Goal: Check status: Check status

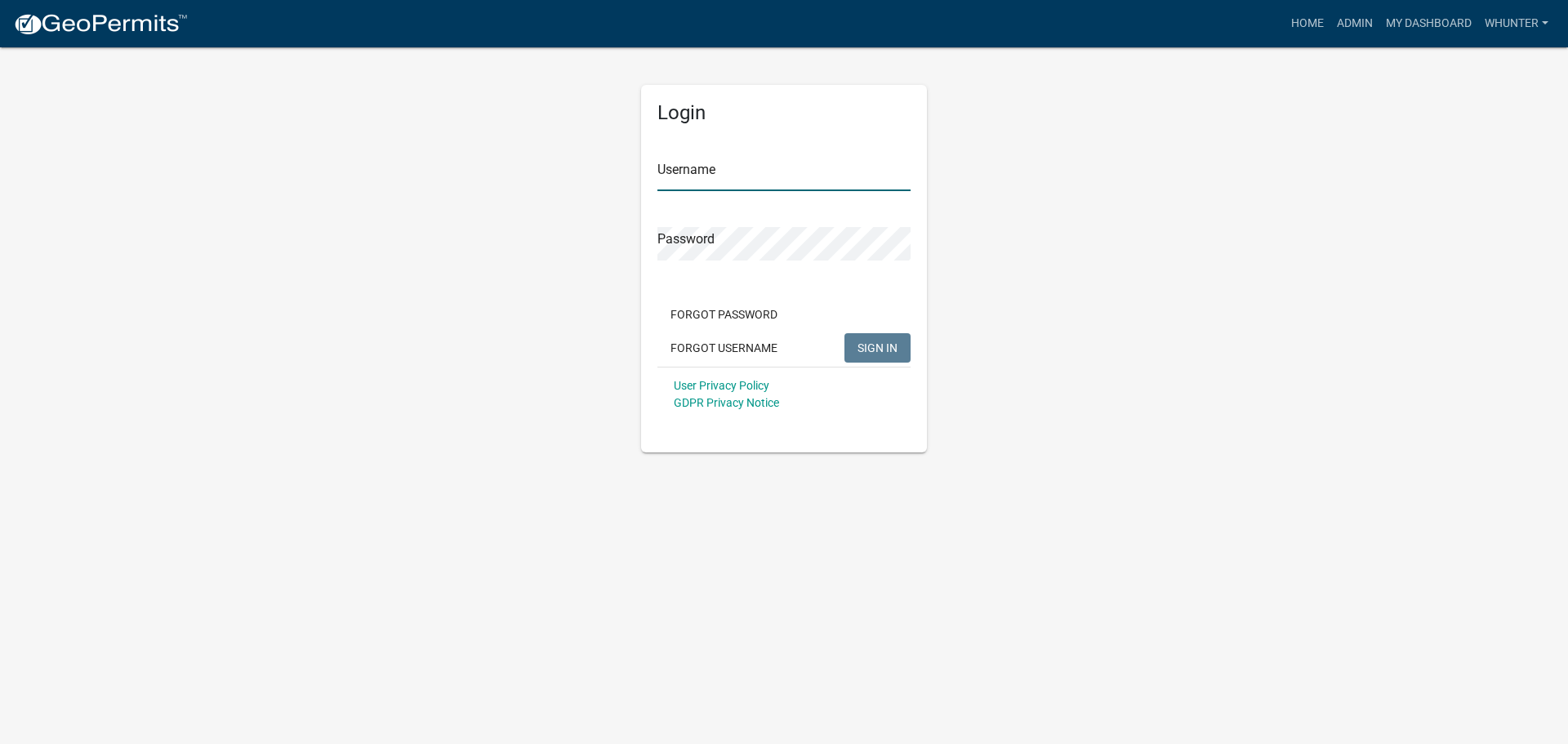
type input "whunter"
click at [891, 364] on div "Forgot Password Forgot Username SIGN IN" at bounding box center [784, 333] width 253 height 67
click at [882, 354] on span "SIGN IN" at bounding box center [877, 347] width 40 height 13
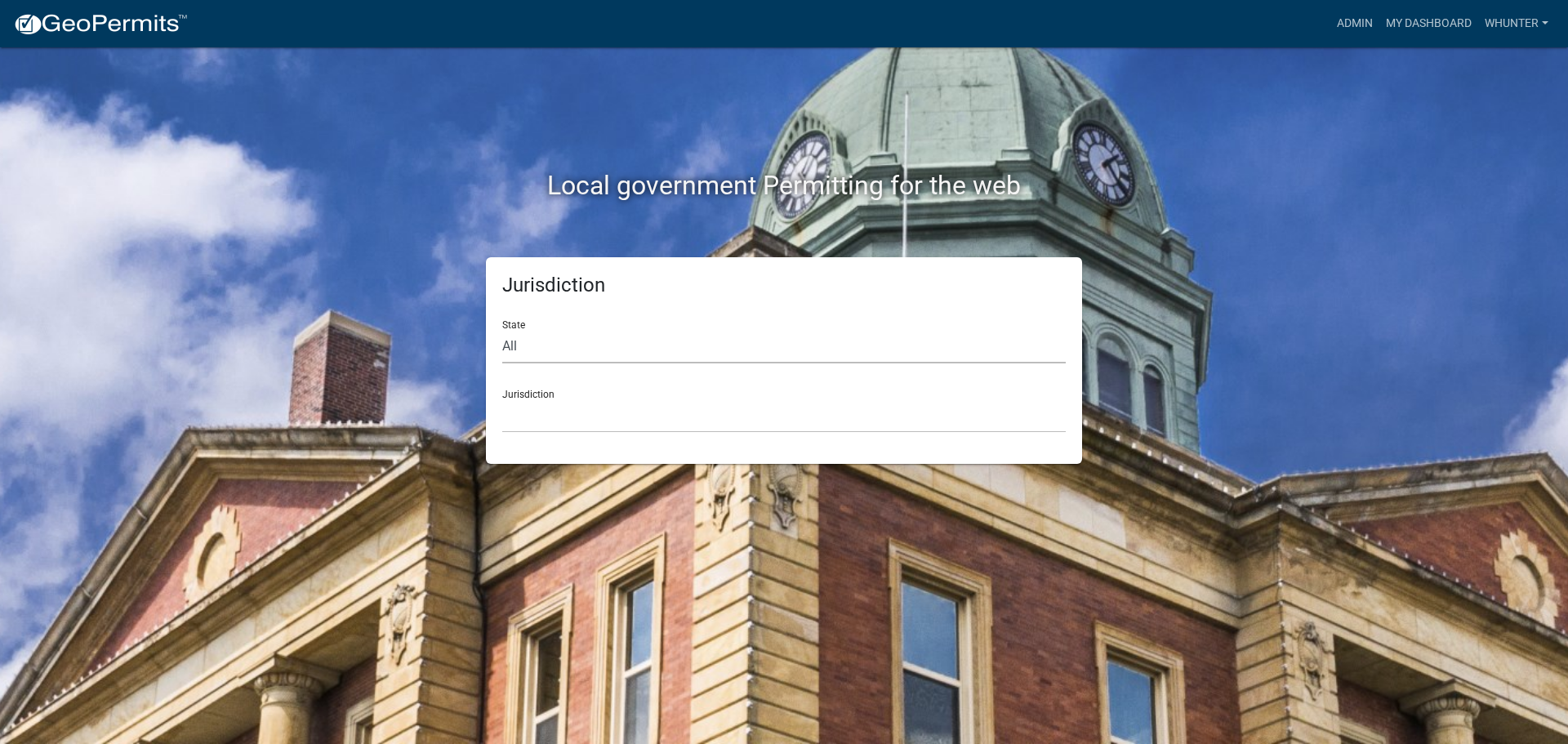
click at [816, 339] on select "All Colorado Georgia Indiana Iowa Kansas Minnesota Ohio South Carolina Wisconsin" at bounding box center [784, 347] width 564 height 33
click at [503, 330] on select "All Colorado Georgia Indiana Iowa Kansas Minnesota Ohio South Carolina Wisconsin" at bounding box center [784, 347] width 564 height 33
drag, startPoint x: 705, startPoint y: 326, endPoint x: 714, endPoint y: 352, distance: 27.5
click at [705, 328] on div "State All Colorado Georgia Indiana Iowa Kansas Minnesota Ohio South Carolina Wi…" at bounding box center [784, 335] width 564 height 56
click at [714, 352] on select "All Colorado Georgia Indiana Iowa Kansas Minnesota Ohio South Carolina Wisconsin" at bounding box center [784, 347] width 564 height 33
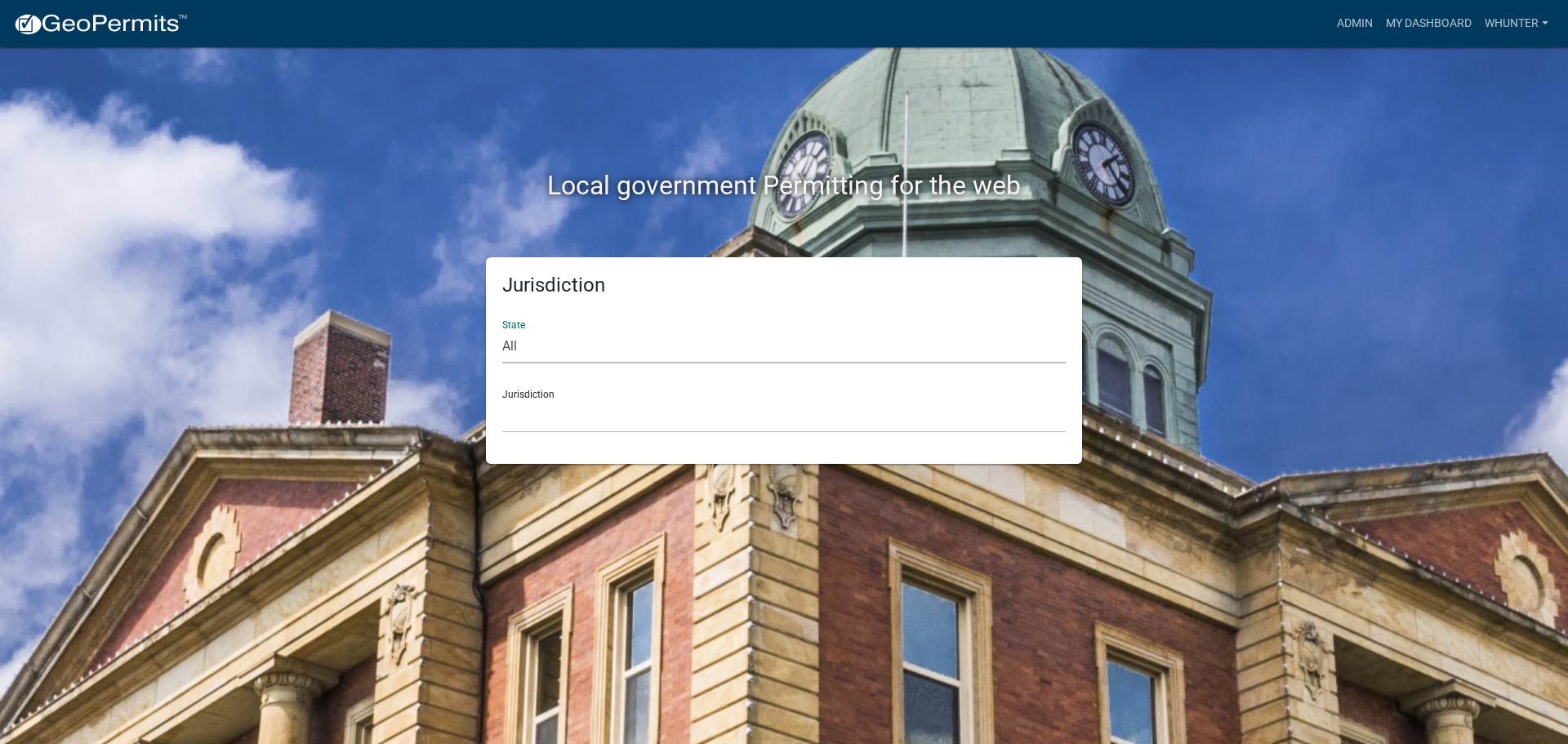
select select "Georgia"
click at [503, 330] on select "All Colorado Georgia Indiana Iowa Kansas Minnesota Ohio South Carolina Wisconsin" at bounding box center [784, 347] width 564 height 33
click at [693, 412] on select "Carroll County, Georgia Cook County, Georgia Crawford County, Georgia Gilmer Co…" at bounding box center [784, 415] width 564 height 33
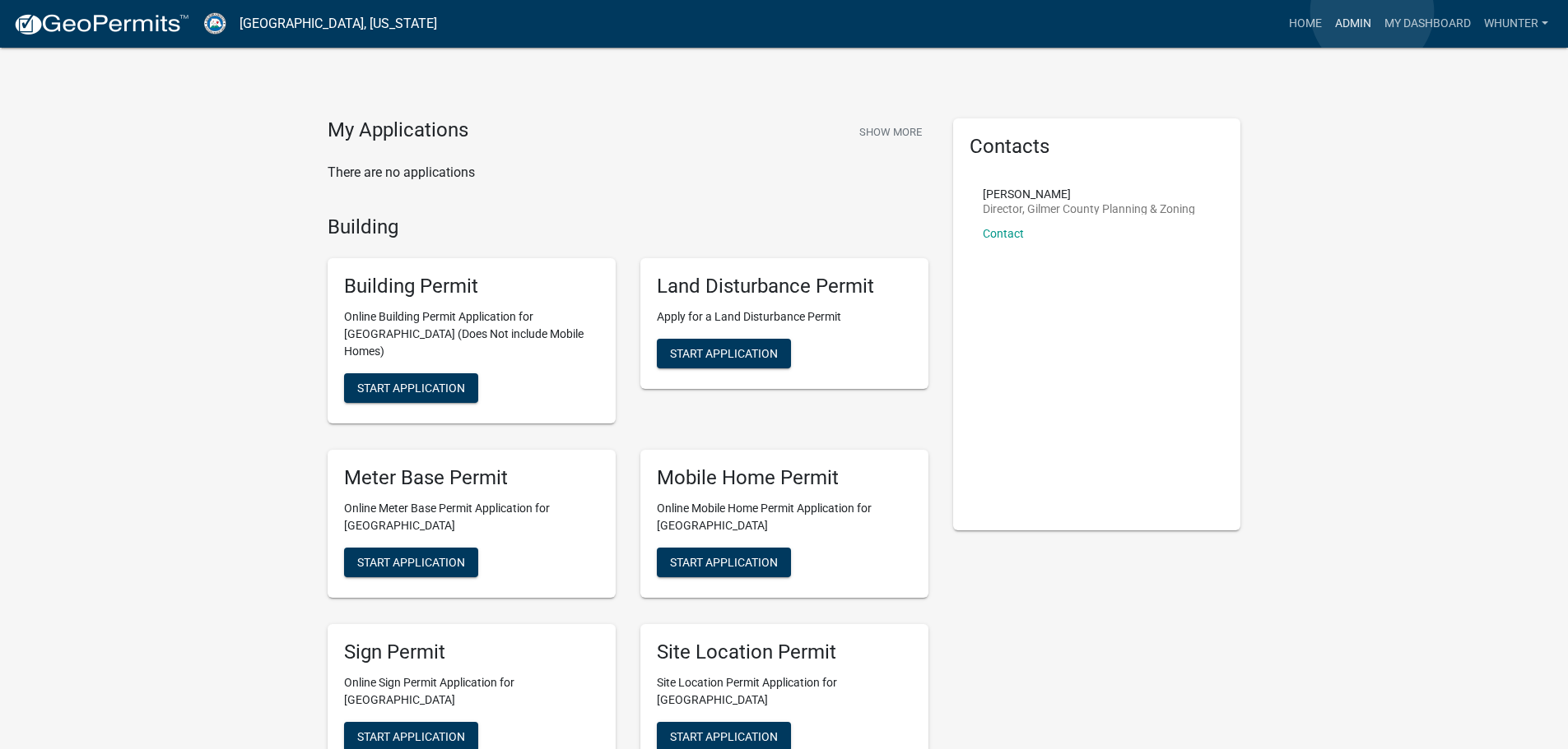
click at [1372, 11] on link "Admin" at bounding box center [1353, 24] width 50 height 32
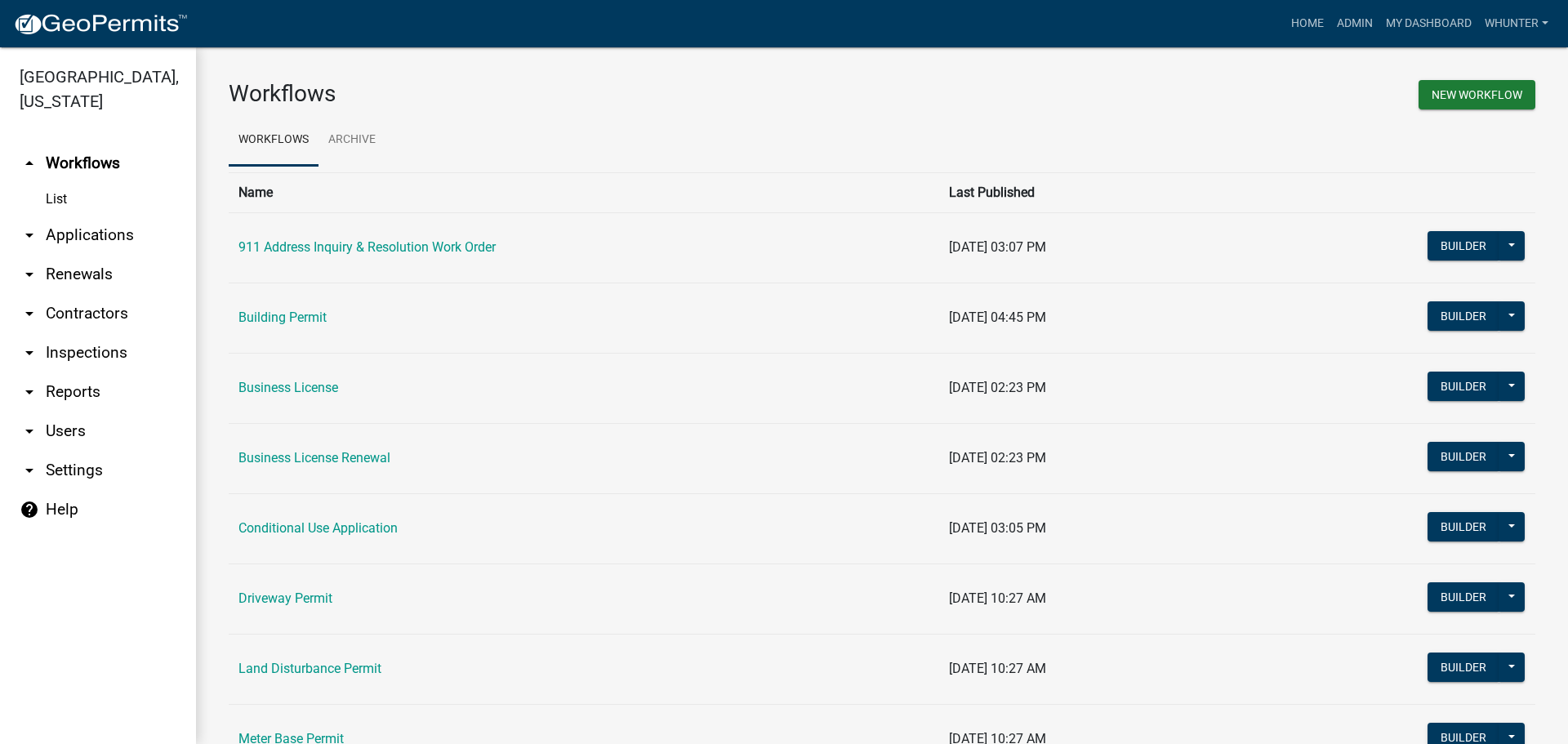
click at [67, 238] on link "arrow_drop_down Applications" at bounding box center [98, 235] width 196 height 39
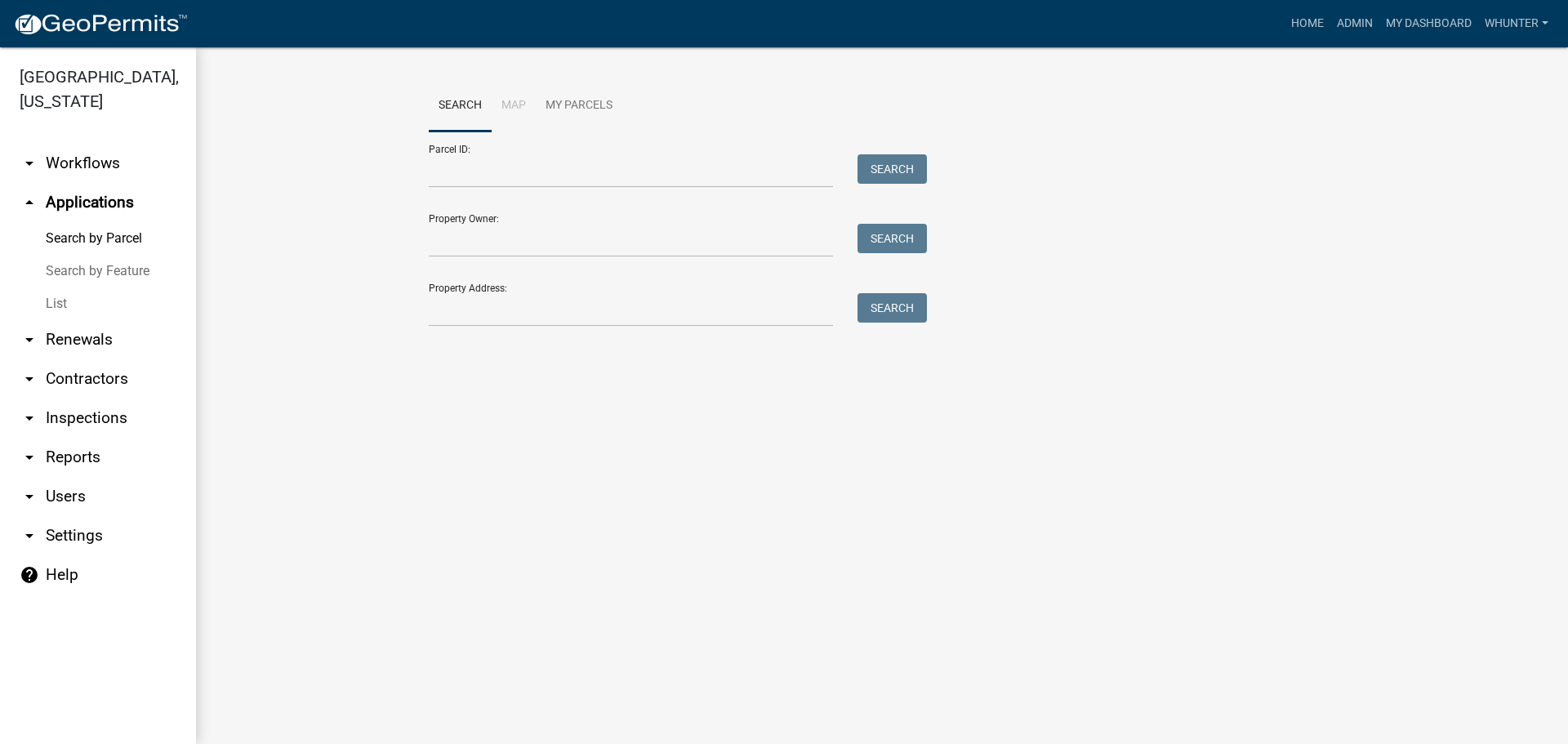
click at [89, 291] on link "List" at bounding box center [98, 304] width 196 height 32
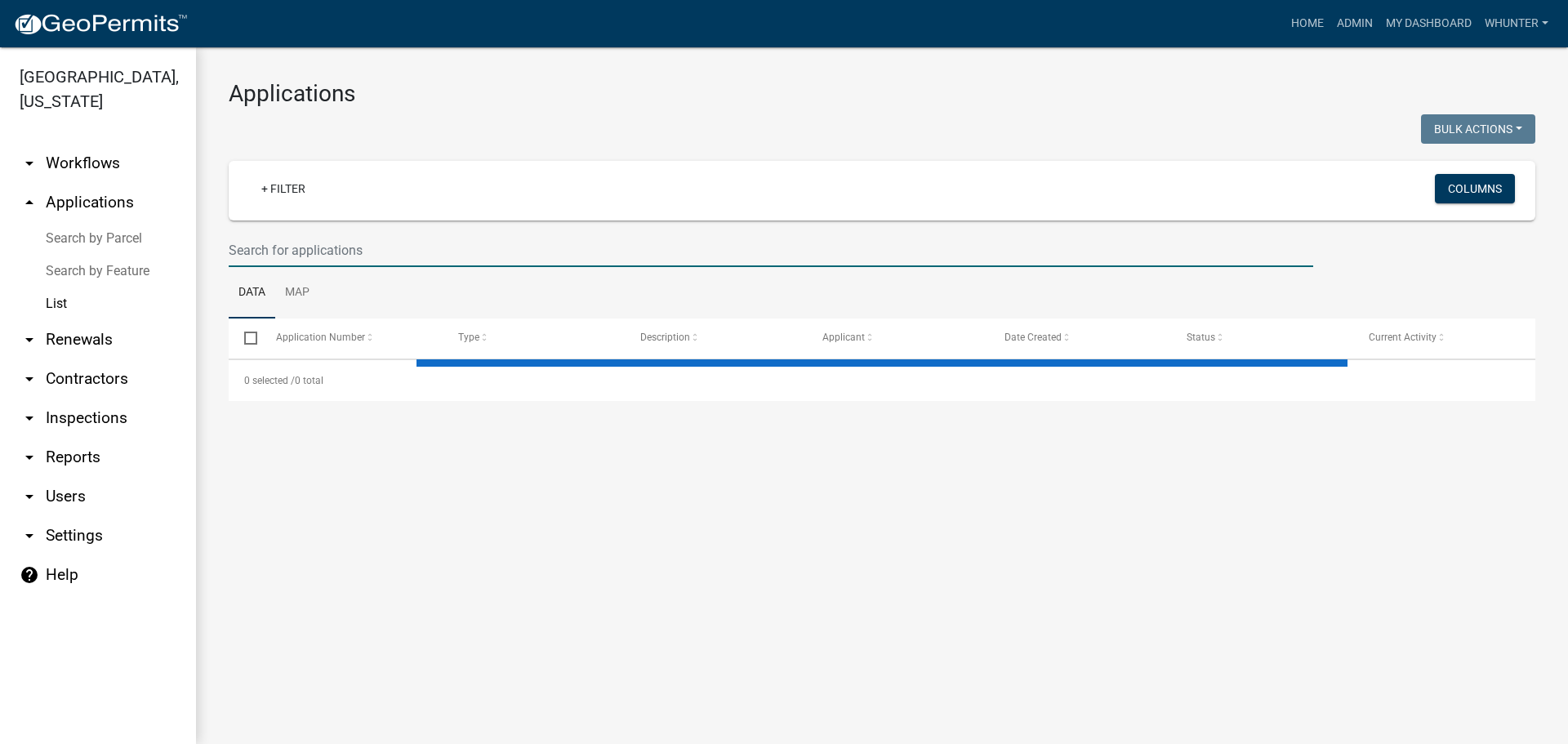
click at [354, 254] on input "text" at bounding box center [771, 250] width 1085 height 33
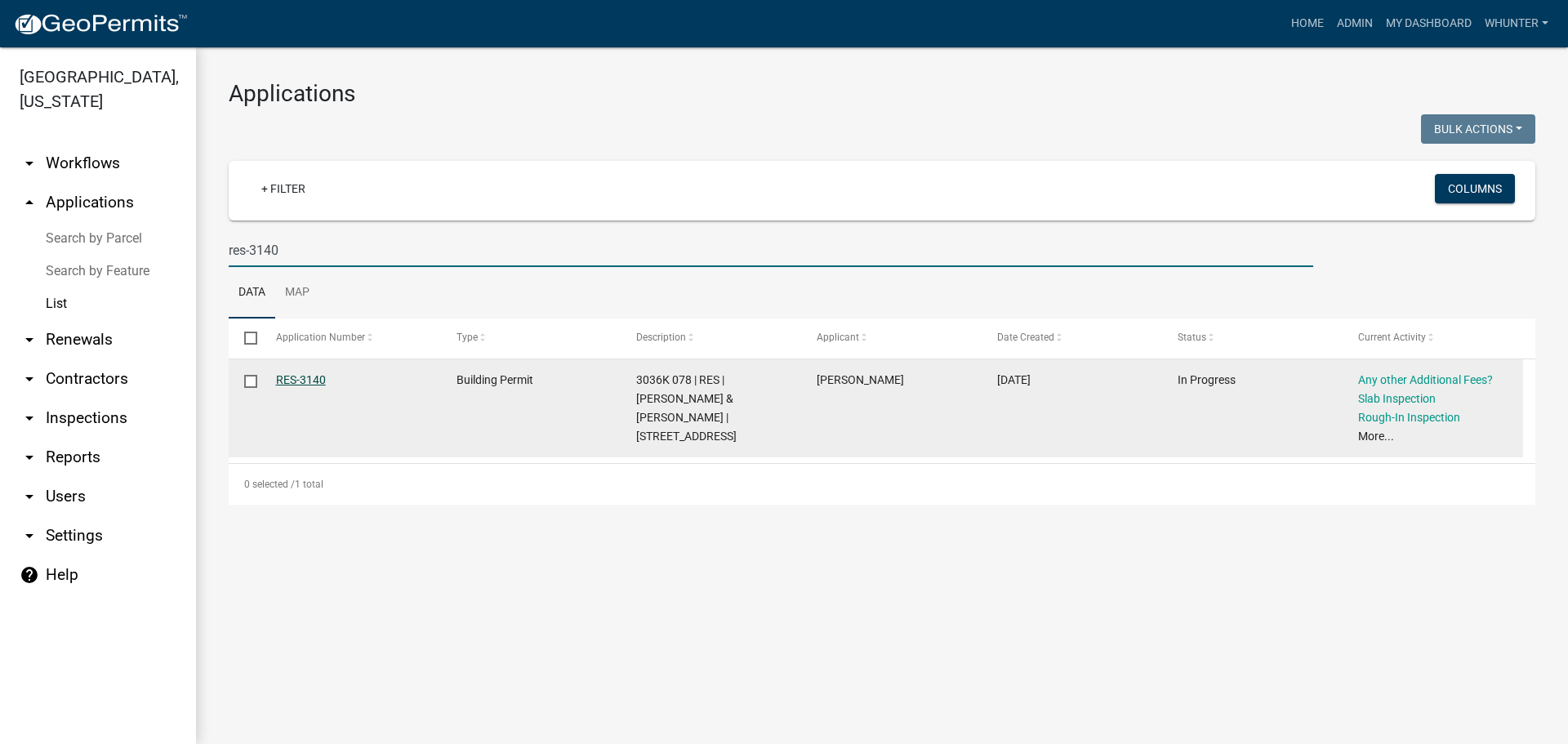
type input "res-3140"
click at [301, 381] on link "RES-3140" at bounding box center [301, 380] width 50 height 13
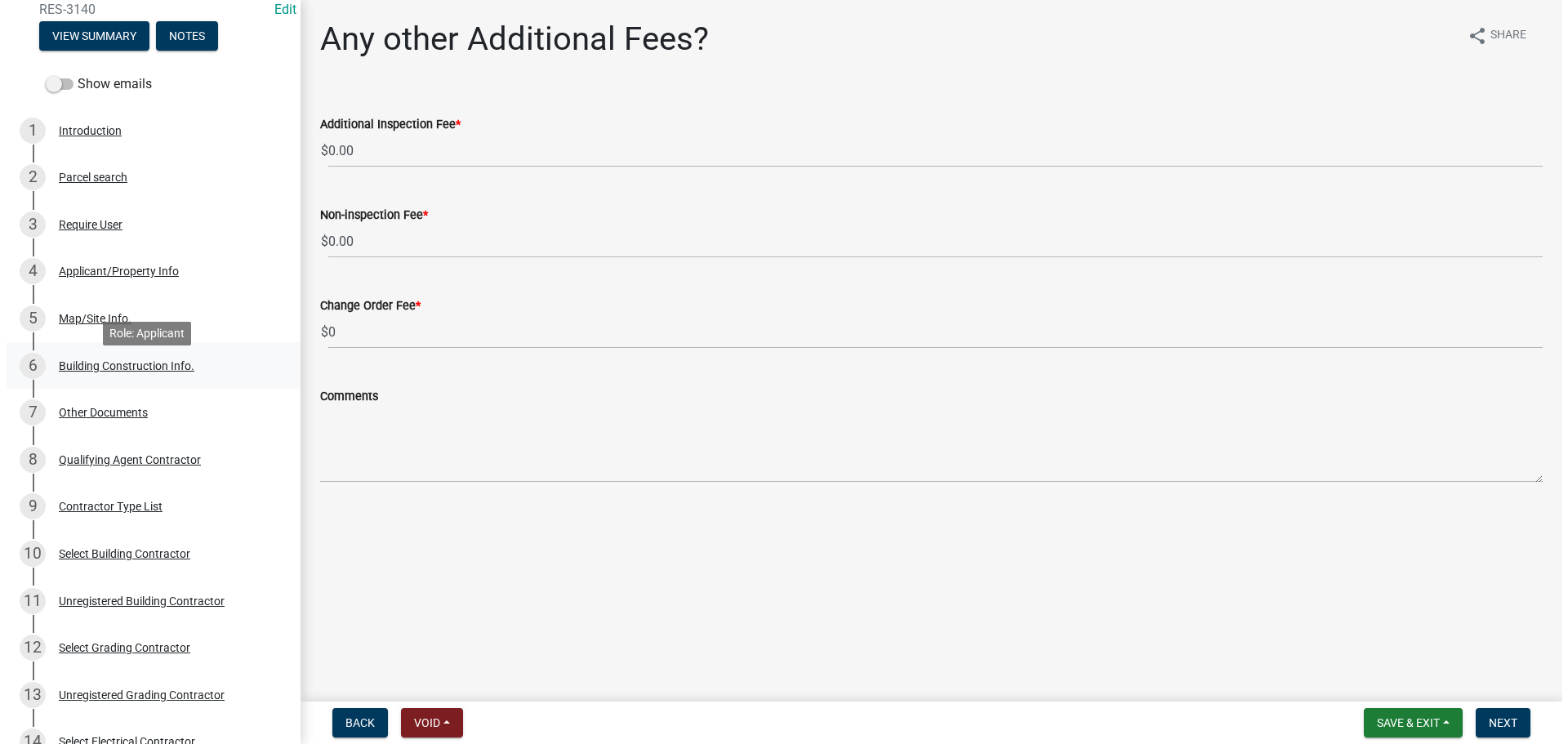
scroll to position [163, 0]
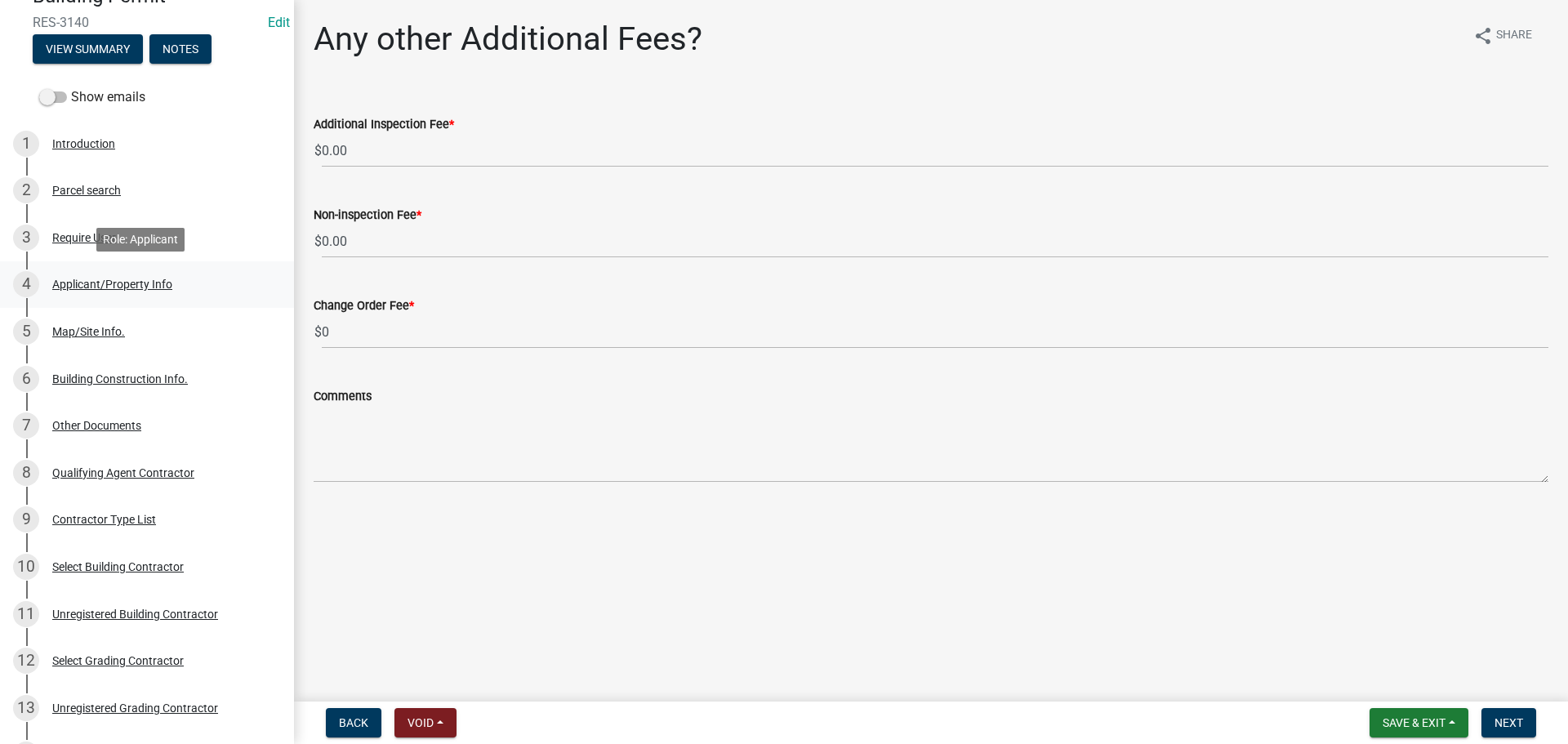
click at [118, 275] on div "4 Applicant/Property Info" at bounding box center [140, 284] width 255 height 26
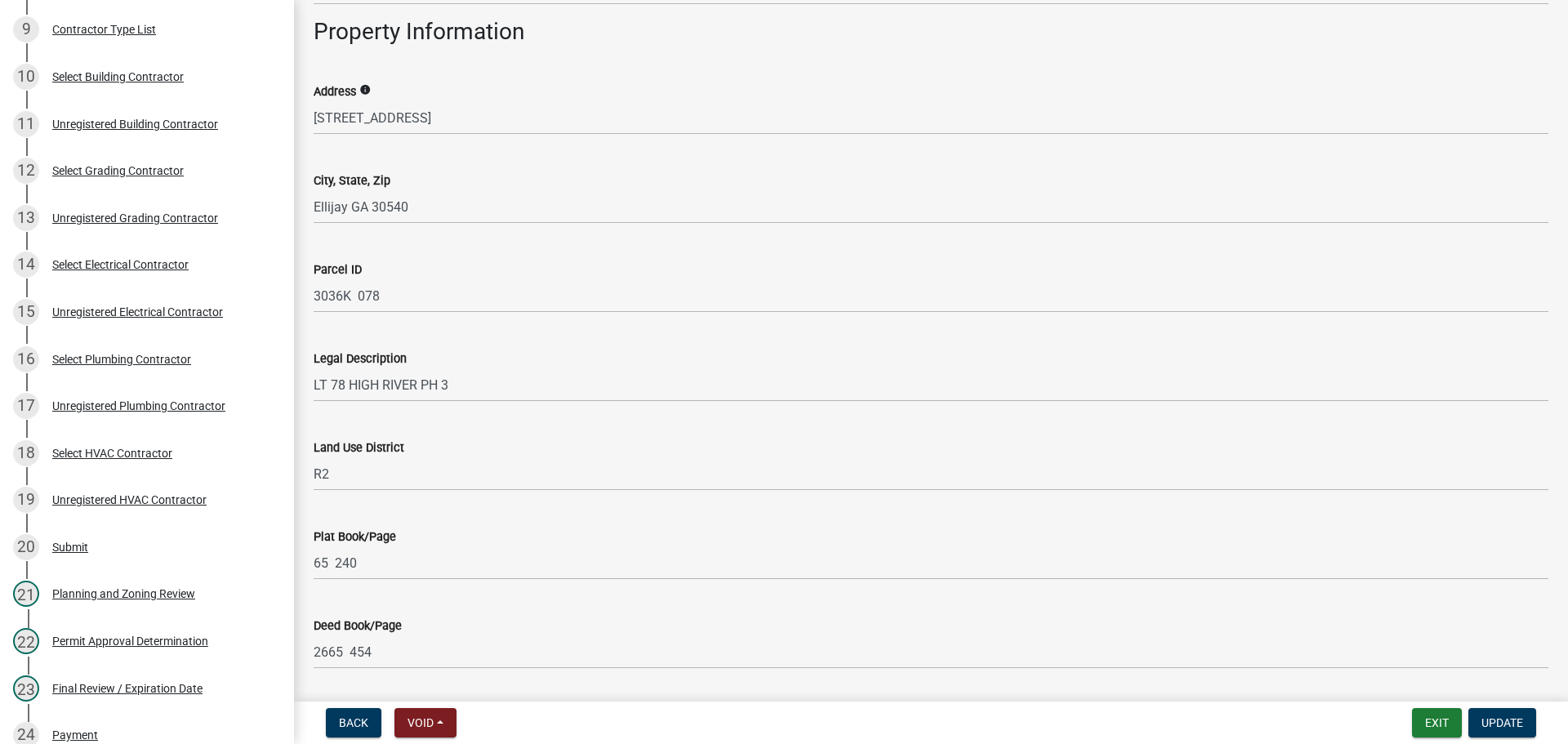
scroll to position [1062, 0]
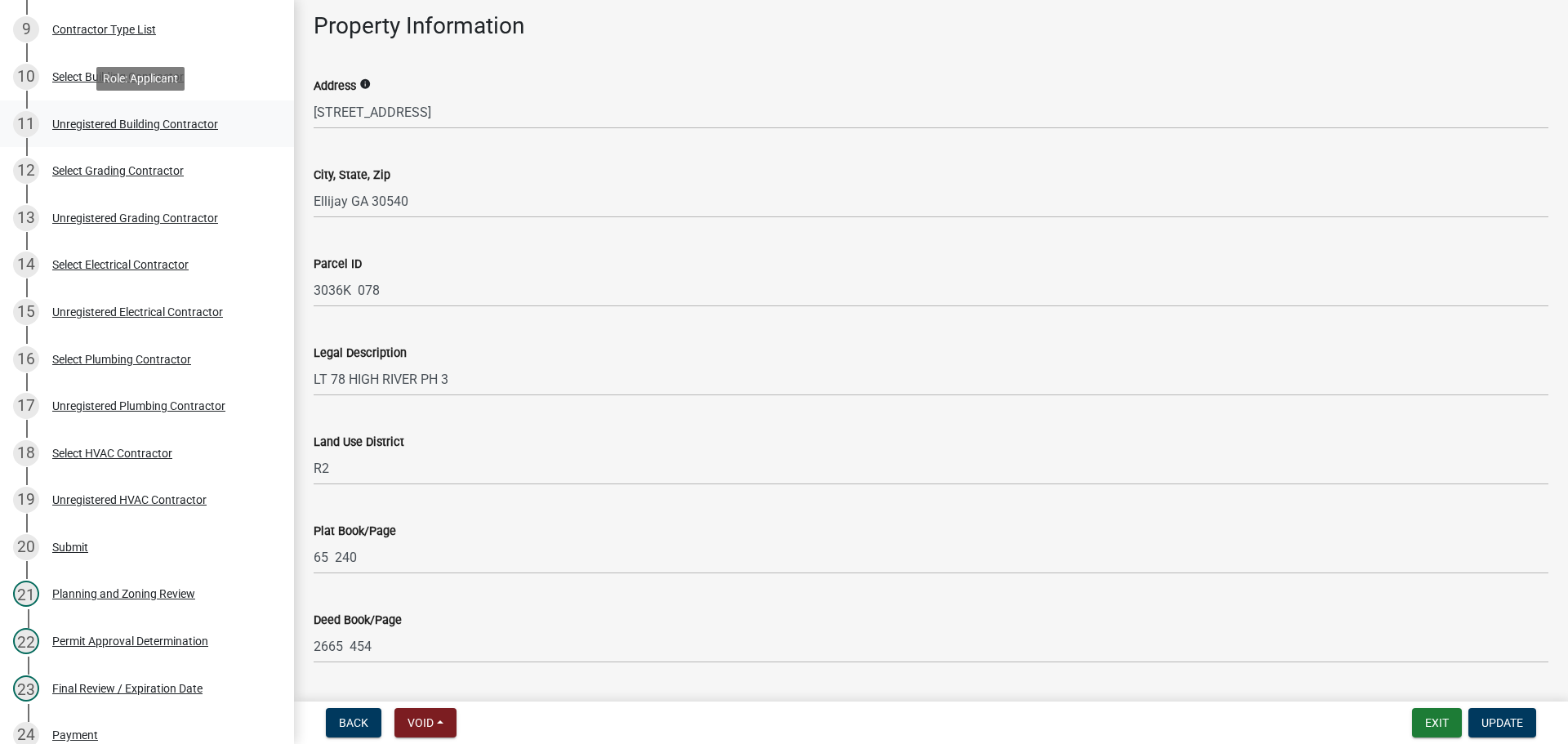
click at [158, 119] on div "Unregistered Building Contractor" at bounding box center [135, 123] width 166 height 11
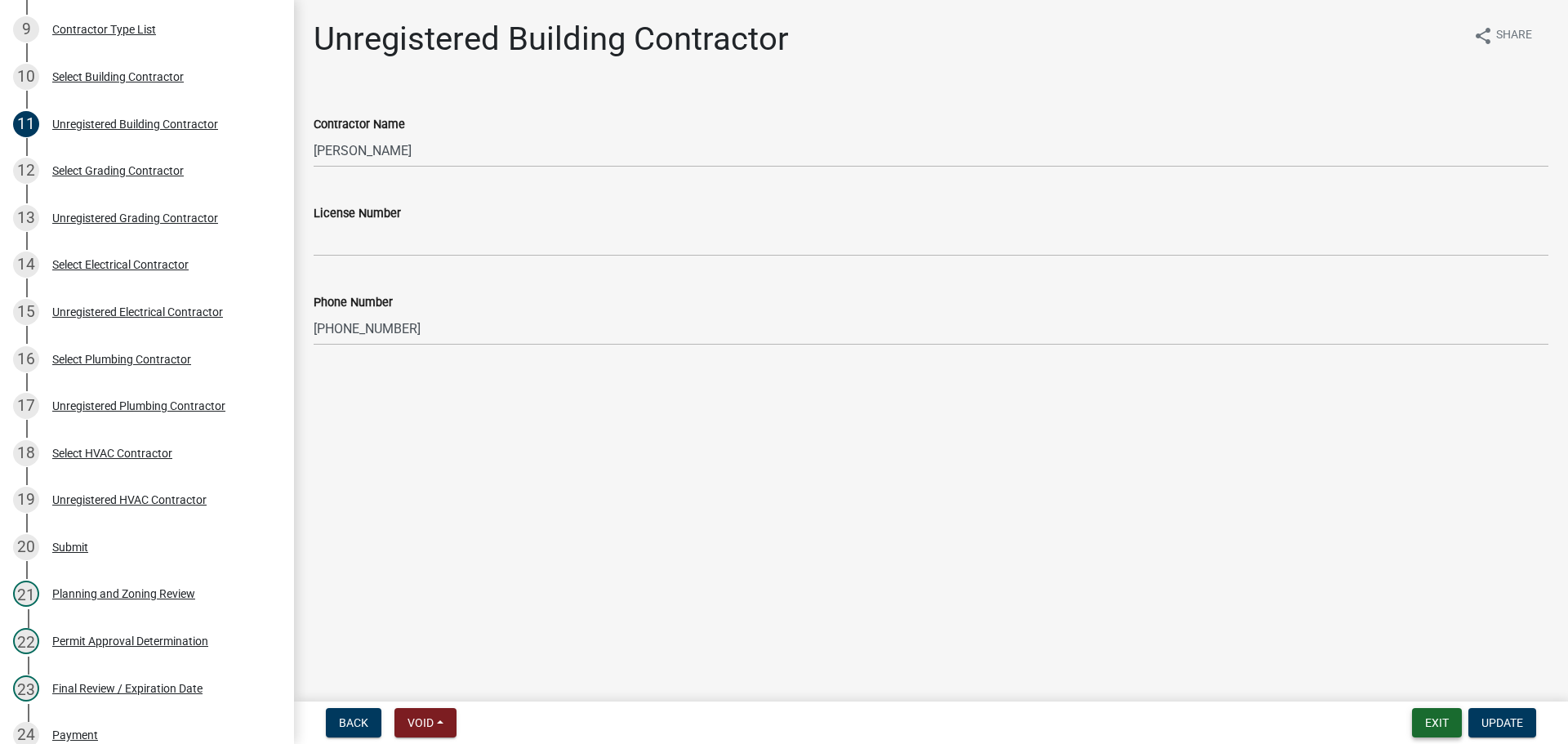
click at [1450, 730] on button "Exit" at bounding box center [1436, 723] width 50 height 30
